Goal: Find contact information: Find contact information

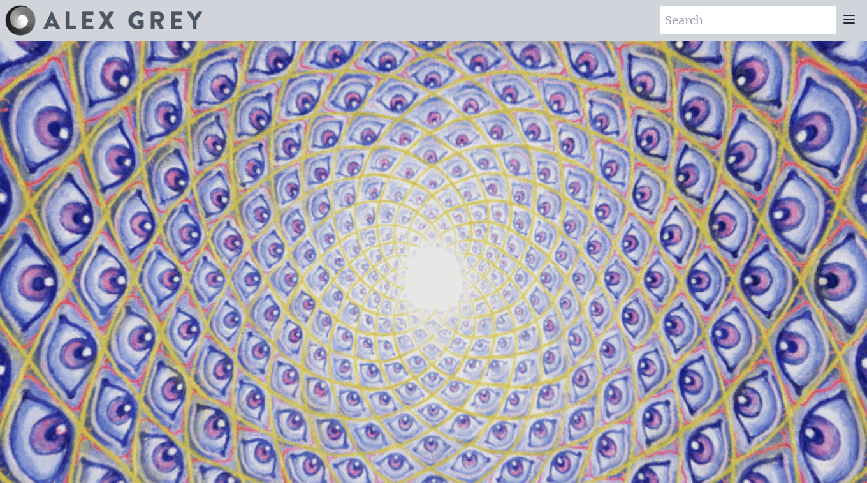
click at [731, 24] on input "search" at bounding box center [748, 20] width 177 height 28
type input "email"
click at [821, 17] on input "email" at bounding box center [748, 20] width 177 height 28
click at [126, 24] on img at bounding box center [122, 20] width 159 height 18
click at [25, 13] on img at bounding box center [20, 20] width 31 height 31
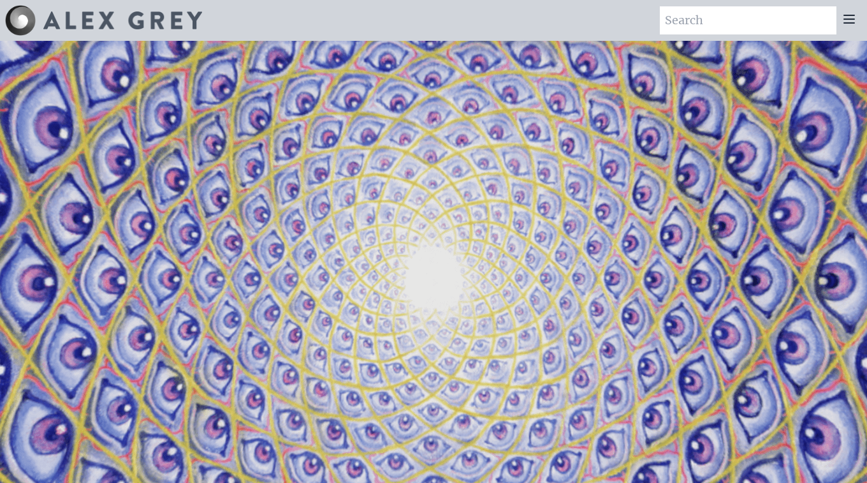
click at [850, 17] on icon at bounding box center [848, 18] width 15 height 15
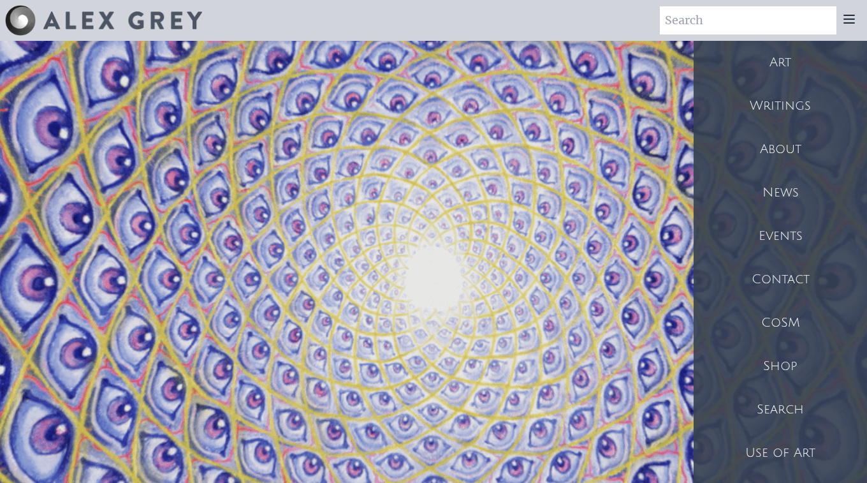
click at [789, 273] on div "Contact" at bounding box center [780, 279] width 173 height 43
